Goal: Task Accomplishment & Management: Use online tool/utility

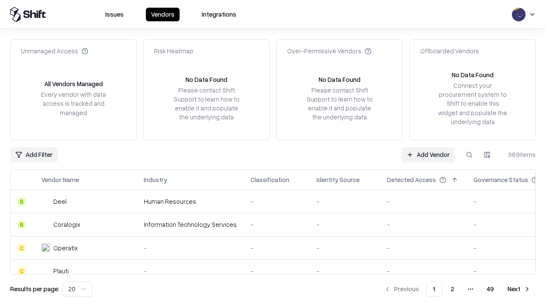
click at [428, 154] on link "Add Vendor" at bounding box center [427, 154] width 53 height 15
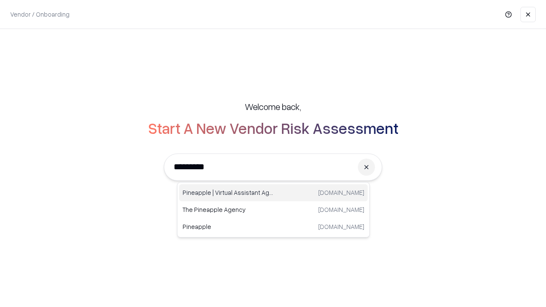
click at [273, 193] on div "Pineapple | Virtual Assistant Agency [DOMAIN_NAME]" at bounding box center [273, 192] width 189 height 17
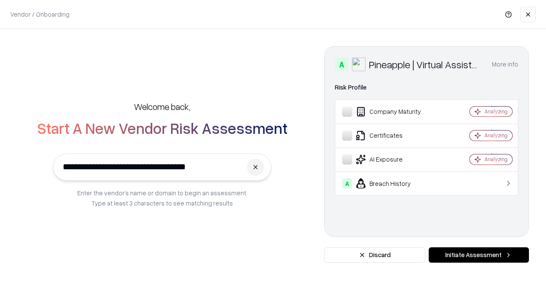
type input "**********"
click at [479, 255] on button "Initiate Assessment" at bounding box center [479, 254] width 100 height 15
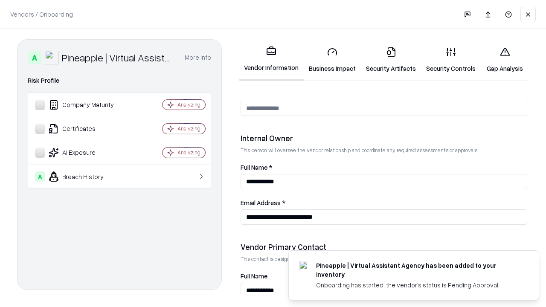
scroll to position [442, 0]
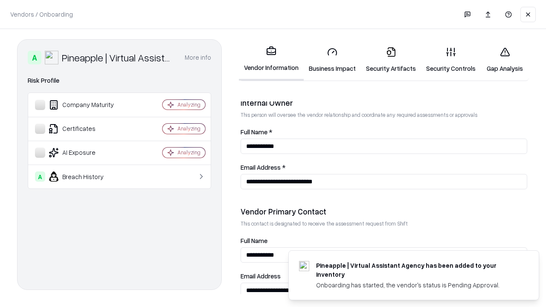
click at [332, 60] on link "Business Impact" at bounding box center [332, 60] width 57 height 40
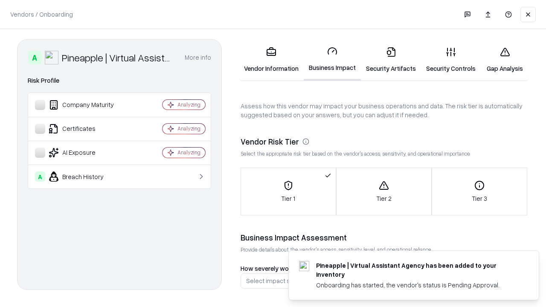
click at [505, 60] on link "Gap Analysis" at bounding box center [505, 60] width 48 height 40
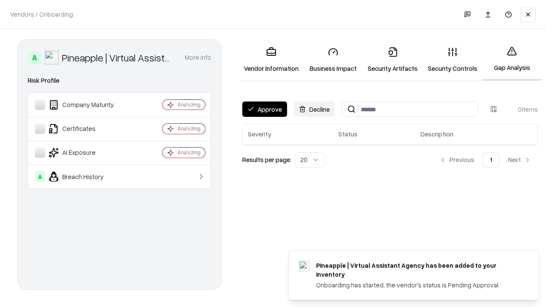
click at [264, 109] on button "Approve" at bounding box center [264, 109] width 45 height 15
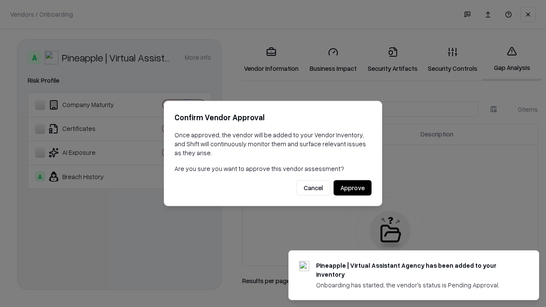
click at [352, 188] on button "Approve" at bounding box center [353, 187] width 38 height 15
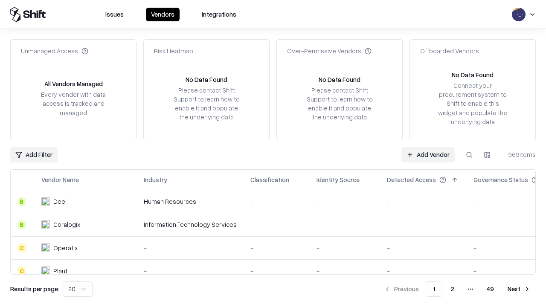
type input "**********"
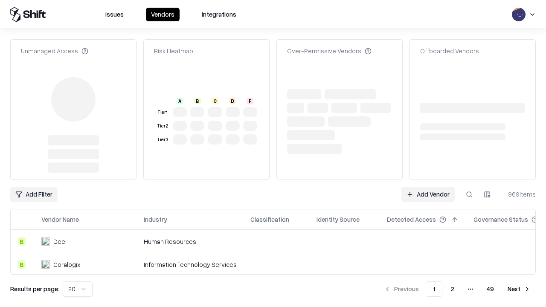
click at [428, 187] on link "Add Vendor" at bounding box center [427, 194] width 53 height 15
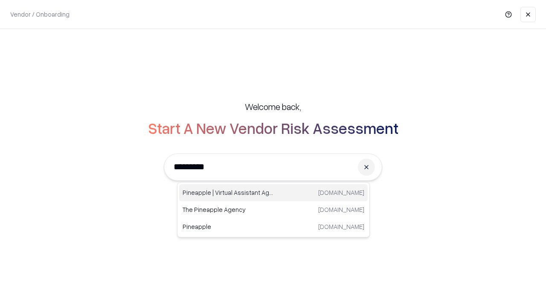
click at [273, 193] on div "Pineapple | Virtual Assistant Agency [DOMAIN_NAME]" at bounding box center [273, 192] width 189 height 17
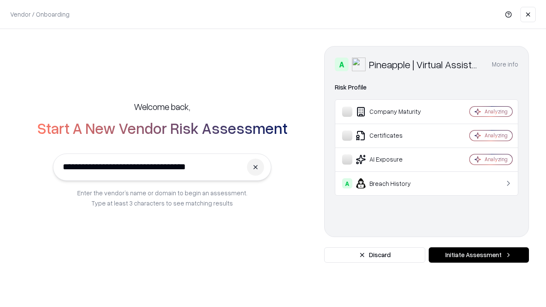
type input "**********"
click at [479, 255] on button "Initiate Assessment" at bounding box center [479, 254] width 100 height 15
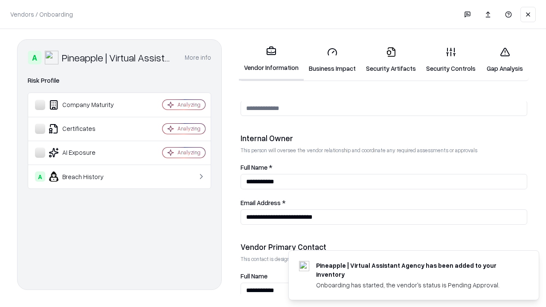
scroll to position [442, 0]
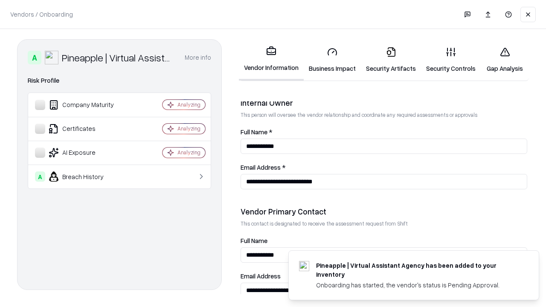
click at [505, 60] on link "Gap Analysis" at bounding box center [505, 60] width 48 height 40
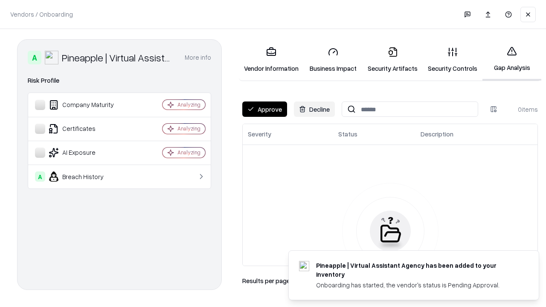
click at [264, 109] on button "Approve" at bounding box center [264, 109] width 45 height 15
